Goal: Task Accomplishment & Management: Use online tool/utility

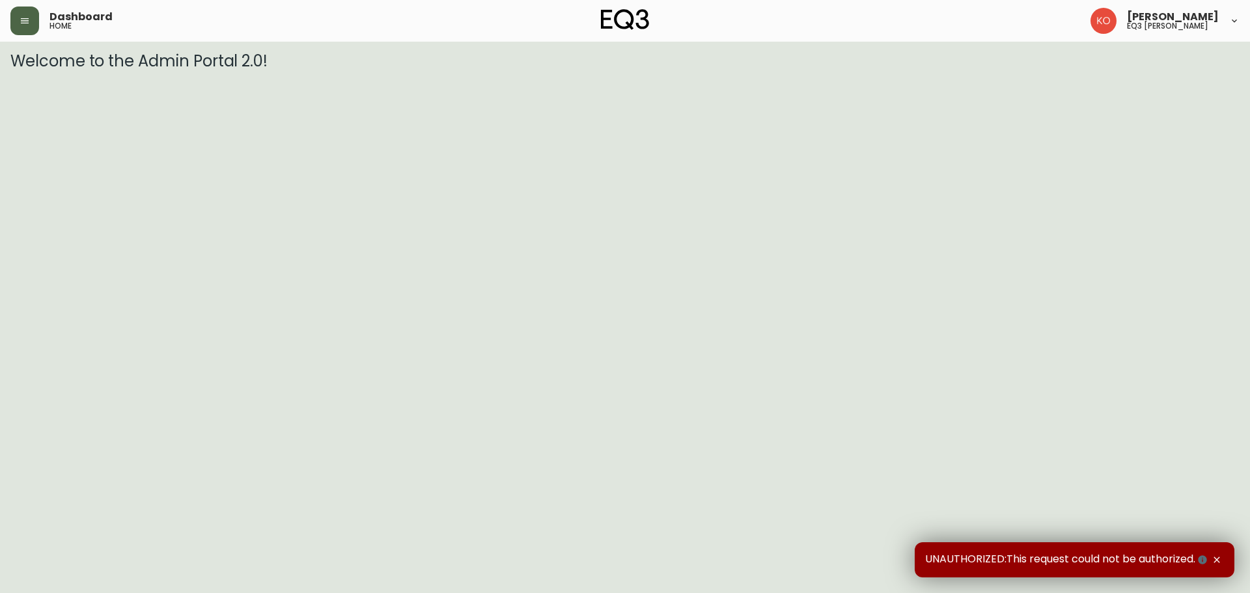
click at [23, 25] on button "button" at bounding box center [24, 21] width 29 height 29
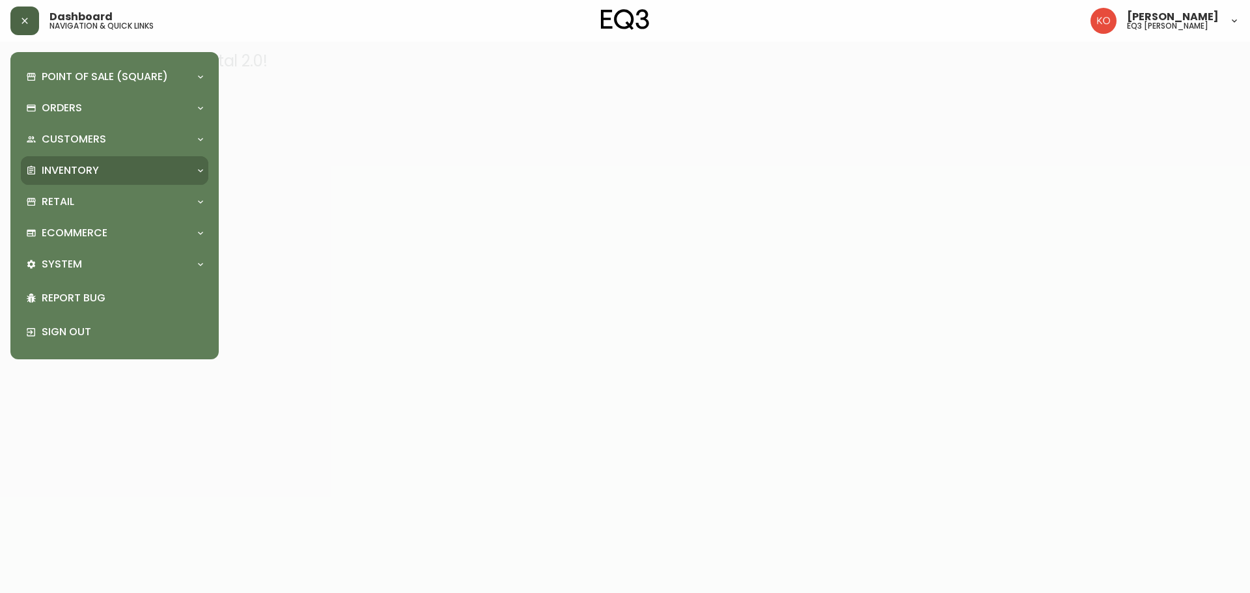
drag, startPoint x: 91, startPoint y: 194, endPoint x: 103, endPoint y: 162, distance: 34.2
click at [103, 162] on div "Point of Sale (Square) Payments Virtual Terminal Transactions Search Terminals …" at bounding box center [115, 206] width 188 height 287
click at [103, 162] on div "Inventory" at bounding box center [115, 170] width 188 height 29
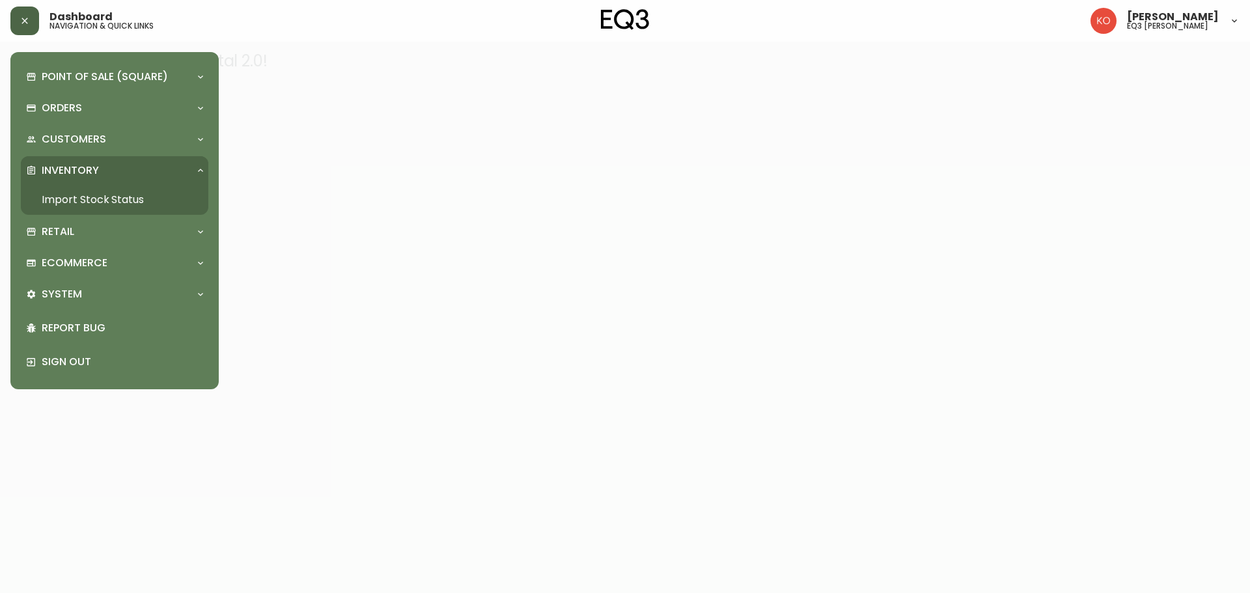
click at [117, 199] on link "Import Stock Status" at bounding box center [115, 200] width 188 height 30
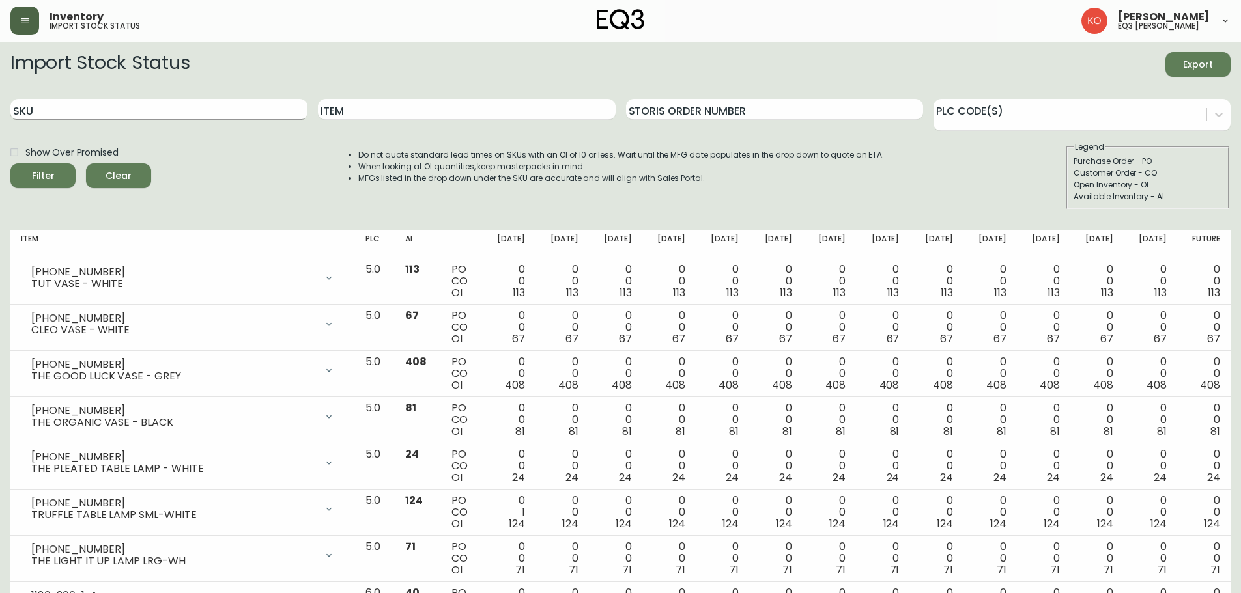
click at [204, 115] on input "SKU" at bounding box center [158, 109] width 297 height 21
click at [419, 113] on input "Item" at bounding box center [466, 109] width 297 height 21
type input "[PERSON_NAME]"
click at [10, 163] on button "Filter" at bounding box center [42, 175] width 65 height 25
